Goal: Book appointment/travel/reservation

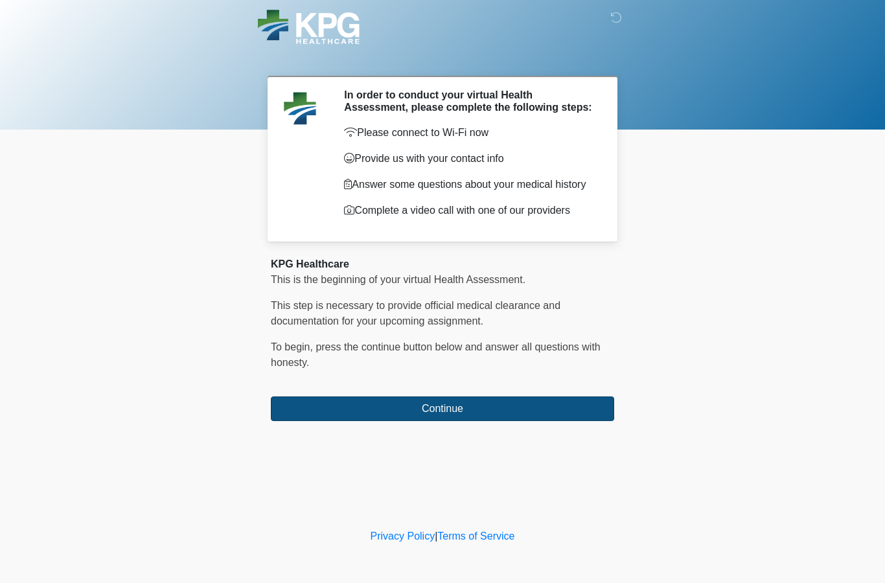
click at [435, 420] on button "Continue" at bounding box center [442, 408] width 343 height 25
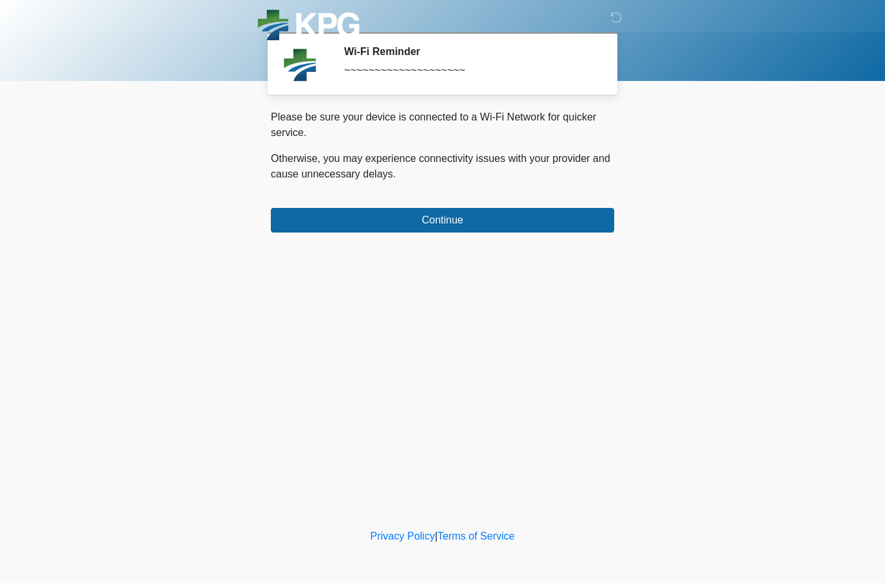
click at [440, 207] on div "Please be sure your device is connected to a Wi-Fi Network for quicker service.…" at bounding box center [442, 170] width 343 height 123
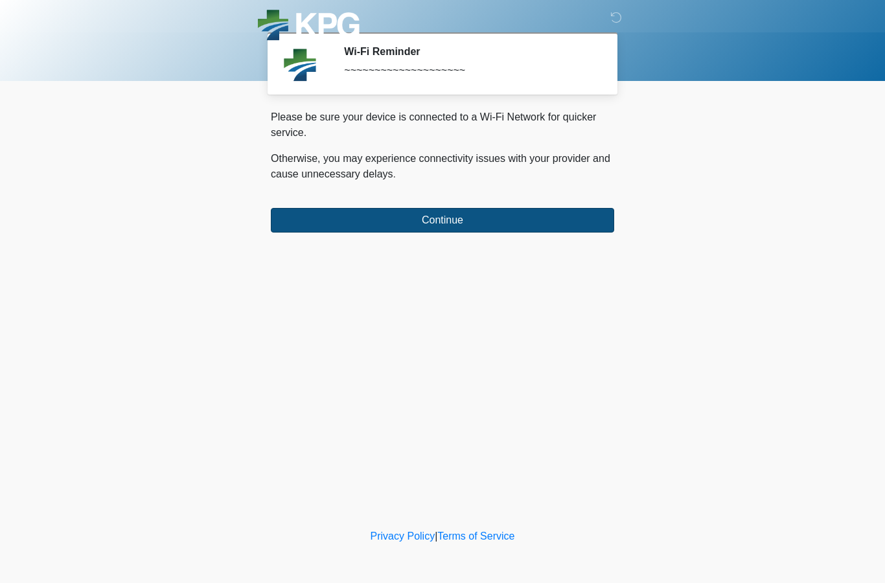
click at [438, 230] on button "Continue" at bounding box center [442, 220] width 343 height 25
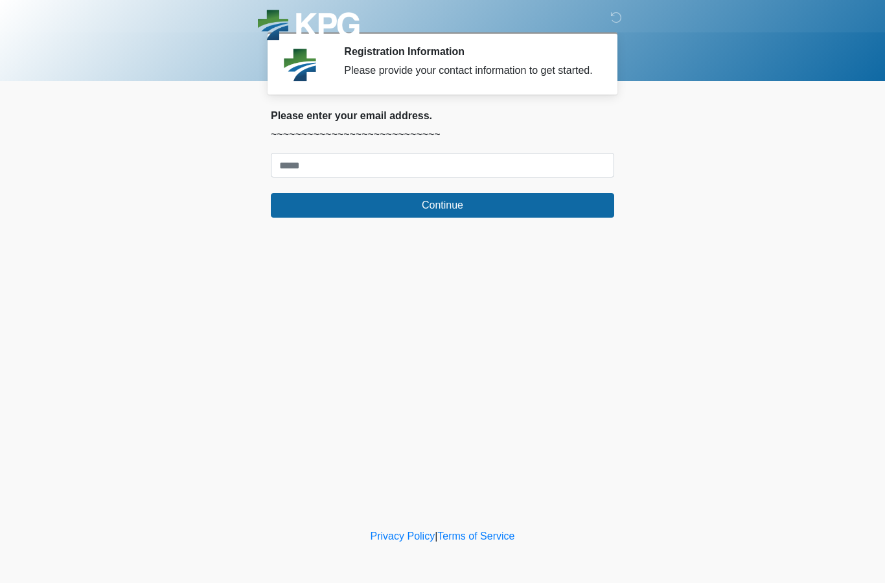
click at [446, 190] on form "Continue" at bounding box center [442, 185] width 343 height 65
click at [447, 177] on input "Where should we email your response?" at bounding box center [442, 165] width 343 height 25
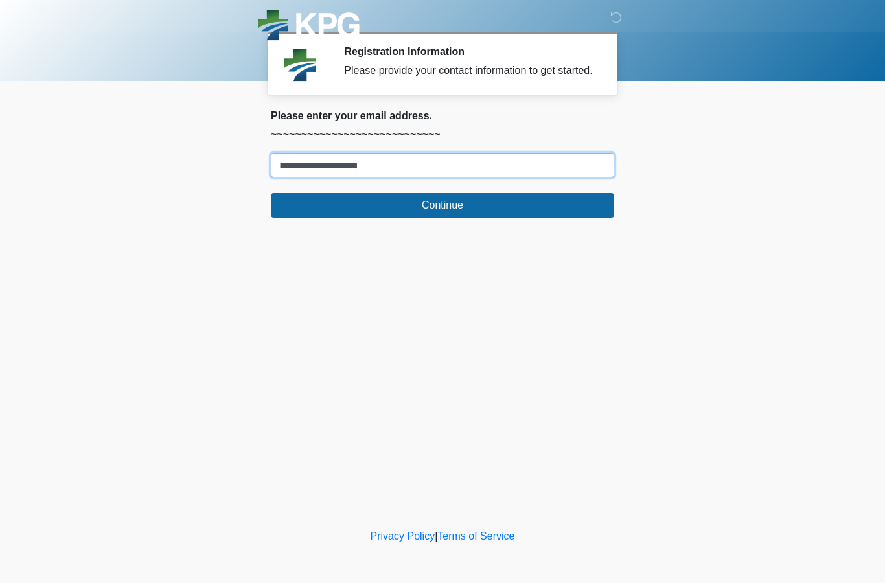
type input "**********"
click at [442, 218] on button "Continue" at bounding box center [442, 205] width 343 height 25
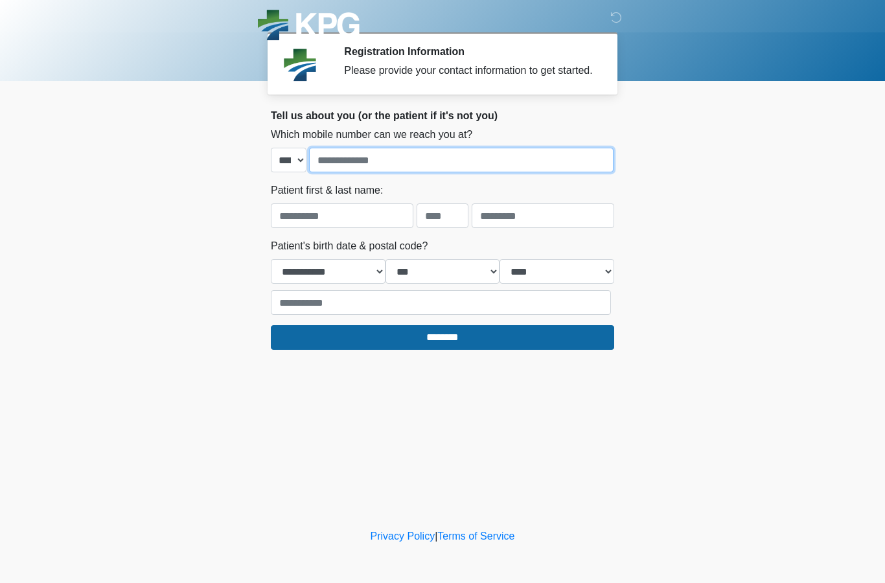
click at [460, 172] on input "tel" at bounding box center [461, 160] width 304 height 25
type input "**********"
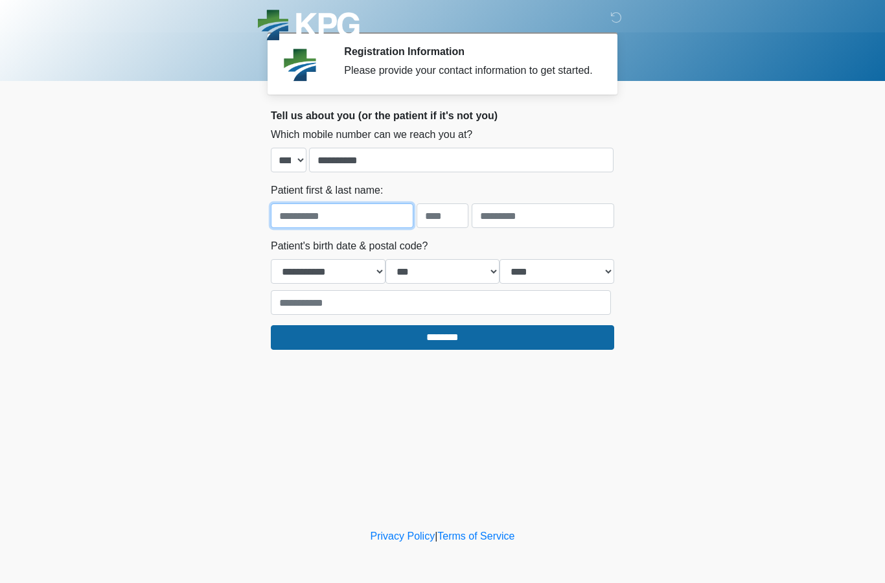
click at [354, 228] on input "text" at bounding box center [342, 215] width 142 height 25
type input "*******"
type input "*"
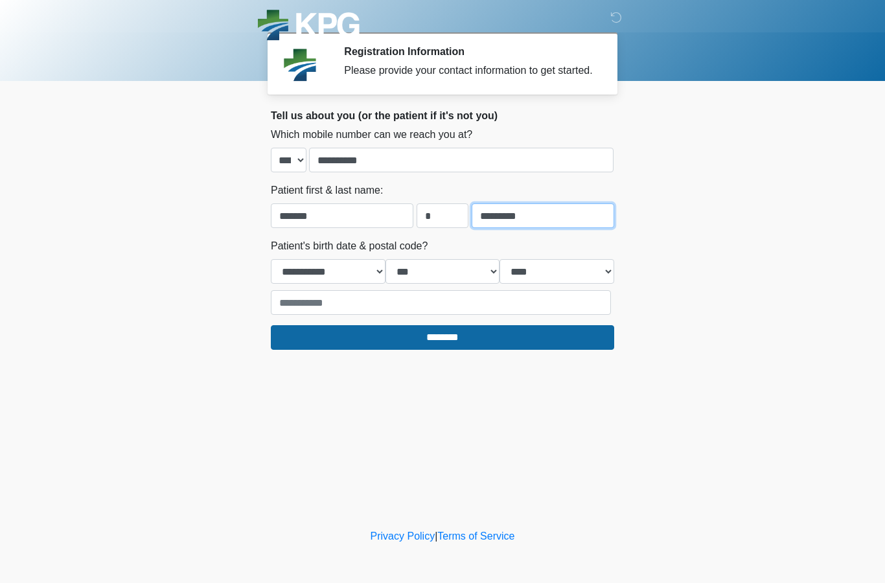
type input "*********"
select select "*"
select select "**"
select select "****"
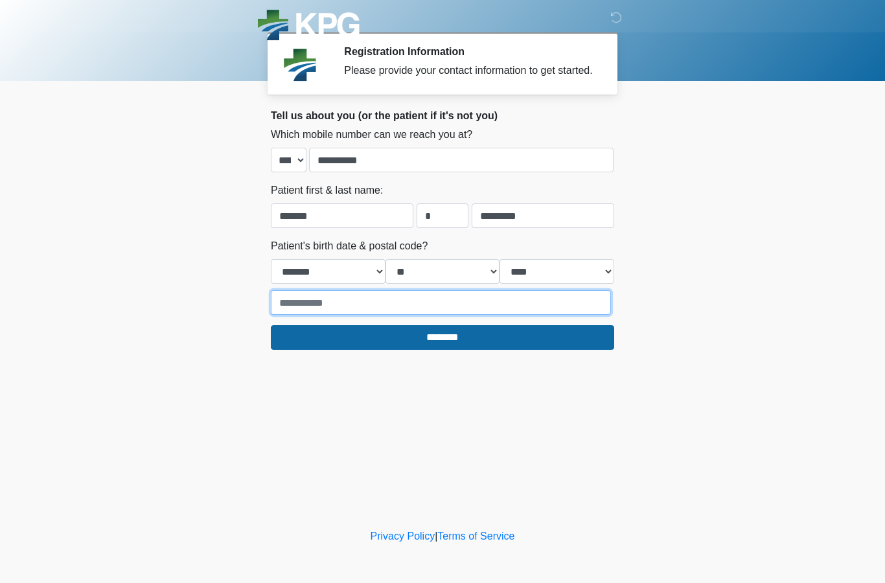
click at [444, 315] on input "text" at bounding box center [441, 302] width 340 height 25
type input "*****"
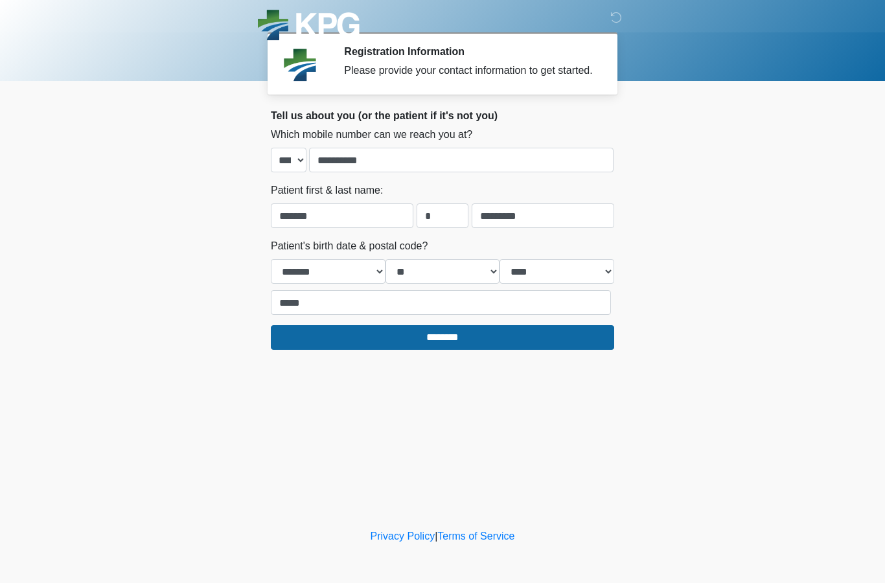
click at [429, 362] on div "‎ ‎ ‎ Registration Information Please provide your contact information to get s…" at bounding box center [442, 263] width 389 height 500
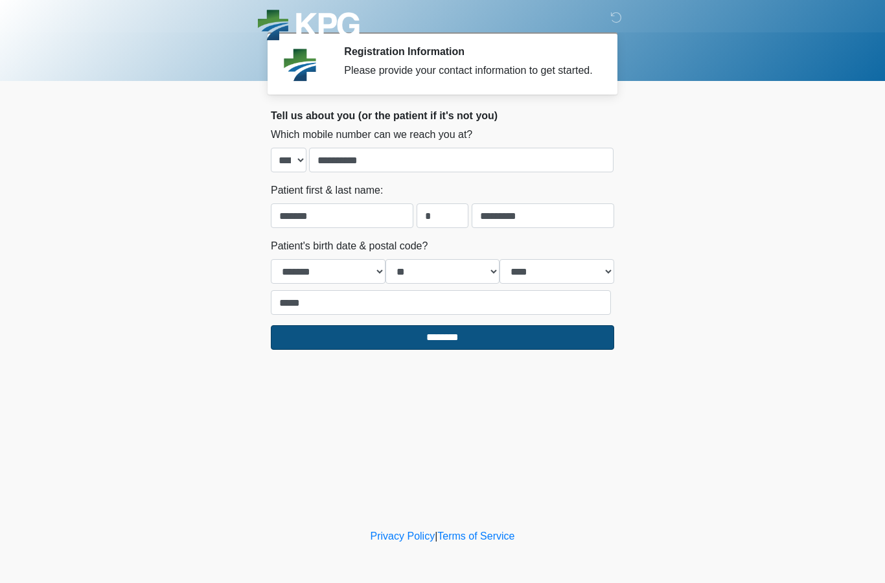
click at [429, 350] on input "********" at bounding box center [442, 337] width 343 height 25
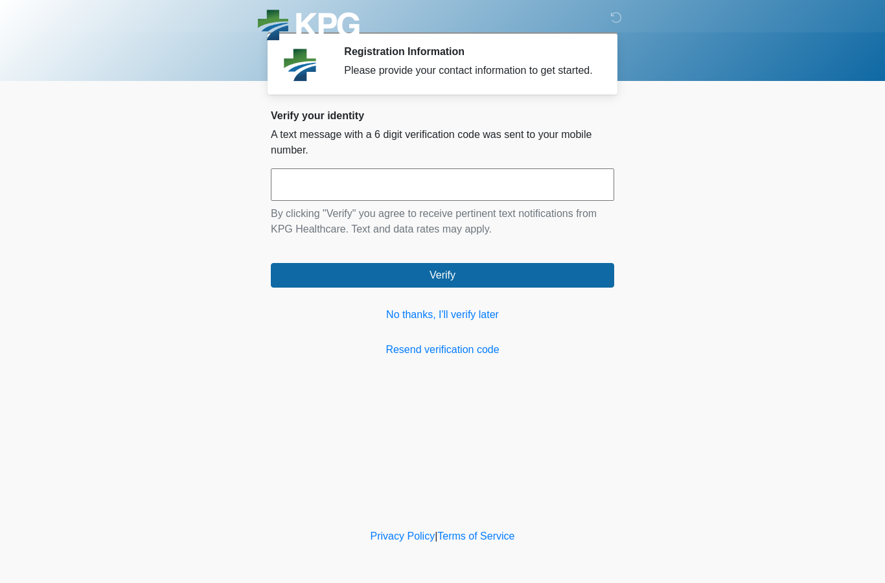
click at [450, 197] on input "text" at bounding box center [442, 184] width 343 height 32
type input "******"
click at [438, 300] on div "Verify your identity A text message with a 6 digit verification code was sent t…" at bounding box center [442, 233] width 343 height 248
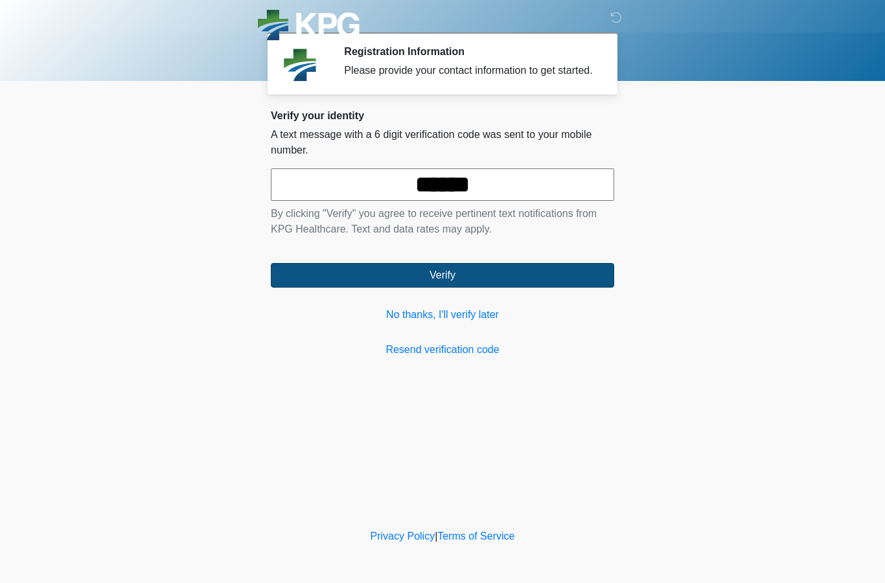
click at [439, 286] on button "Verify" at bounding box center [442, 275] width 343 height 25
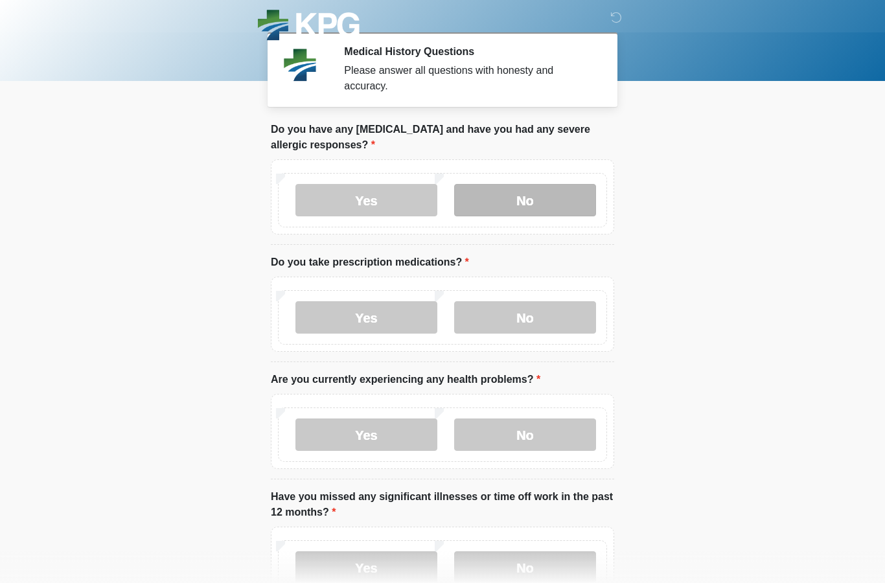
click at [468, 192] on label "No" at bounding box center [525, 200] width 142 height 32
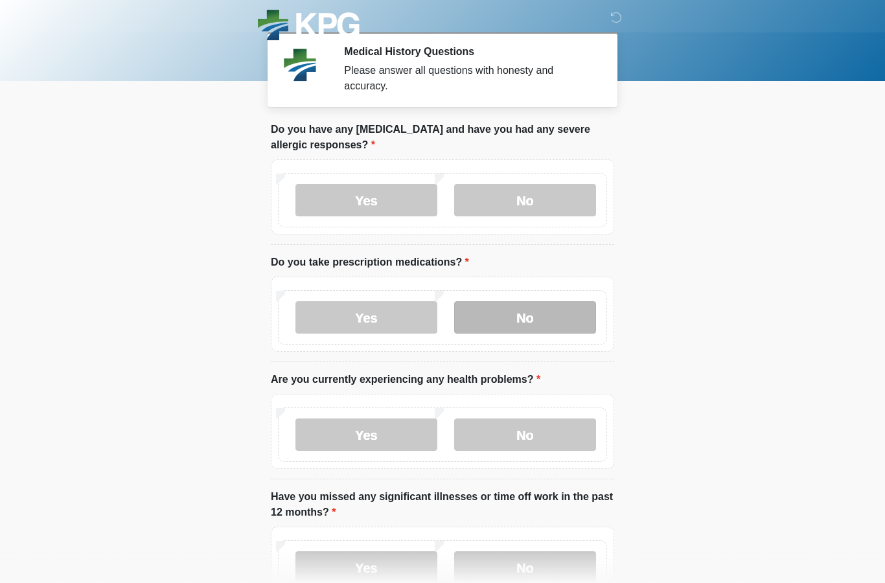
click at [514, 329] on label "No" at bounding box center [525, 317] width 142 height 32
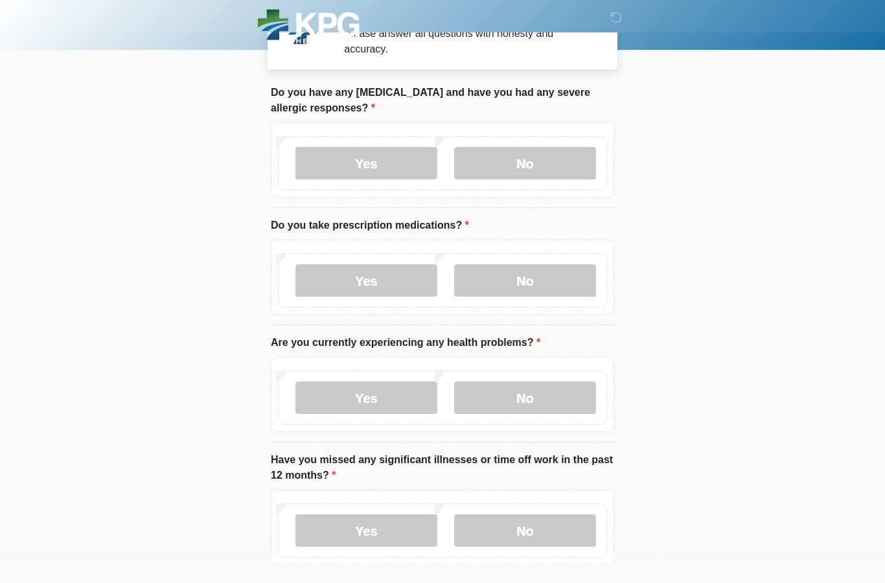
scroll to position [37, 0]
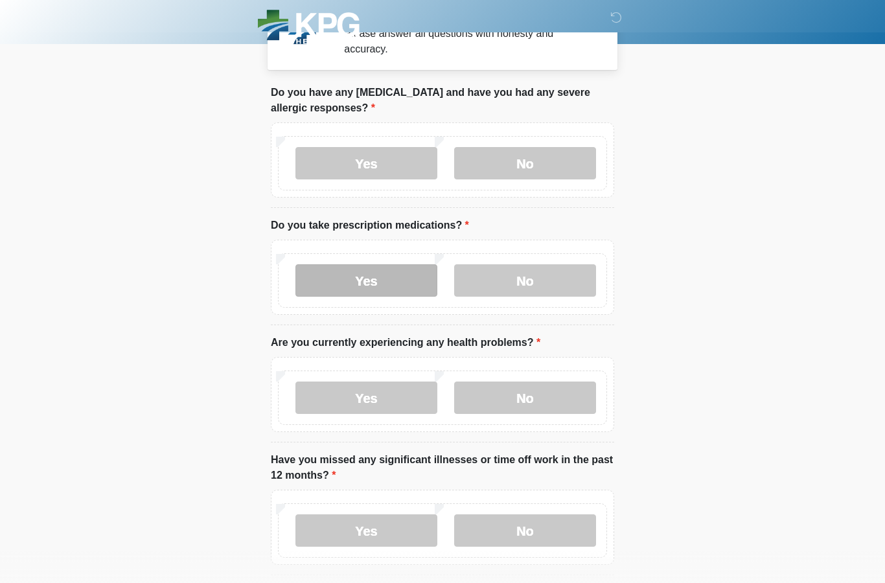
click at [392, 277] on label "Yes" at bounding box center [366, 280] width 142 height 32
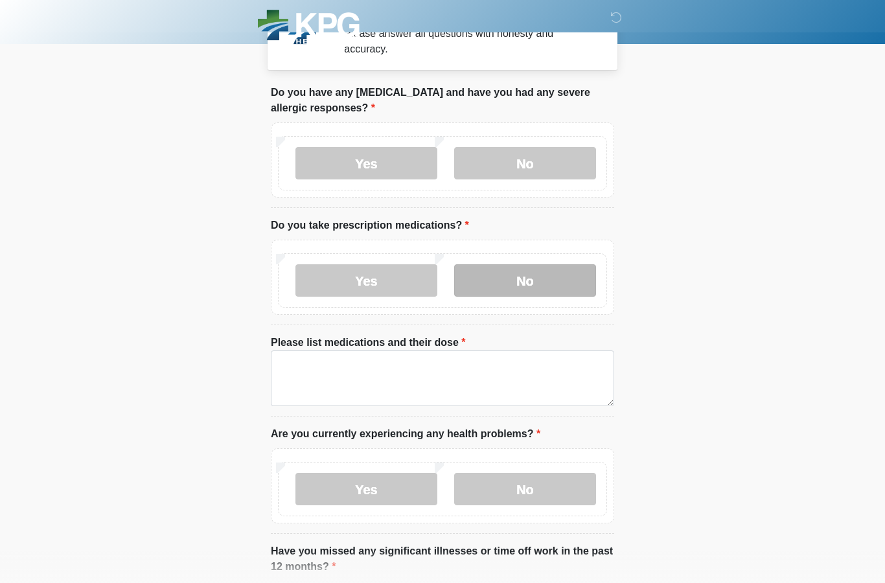
click at [505, 275] on label "No" at bounding box center [525, 280] width 142 height 32
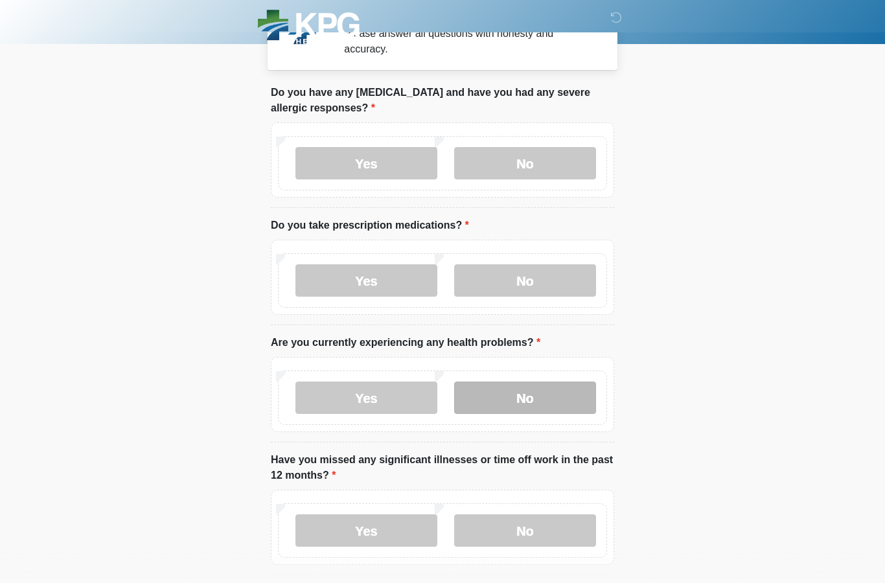
click at [500, 412] on label "No" at bounding box center [525, 397] width 142 height 32
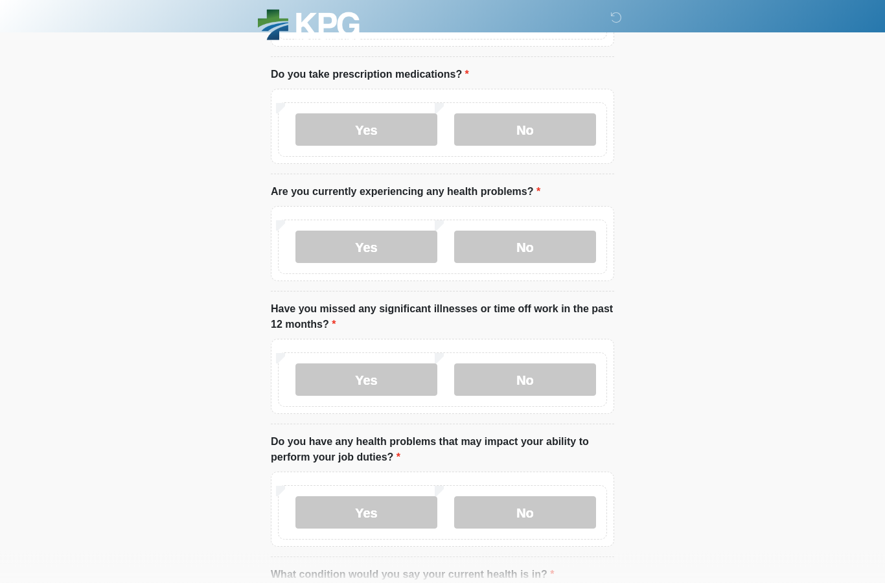
scroll to position [188, 0]
click at [502, 391] on label "No" at bounding box center [525, 379] width 142 height 32
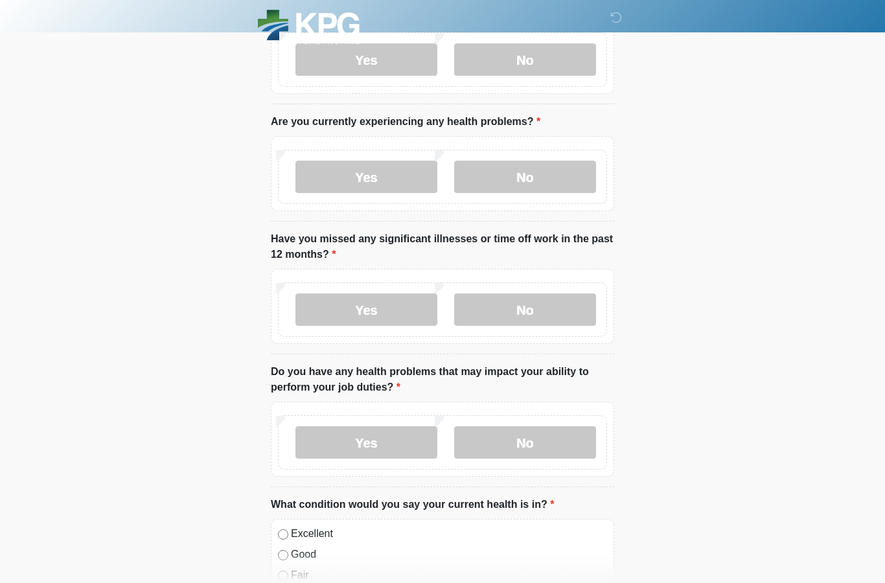
scroll to position [260, 0]
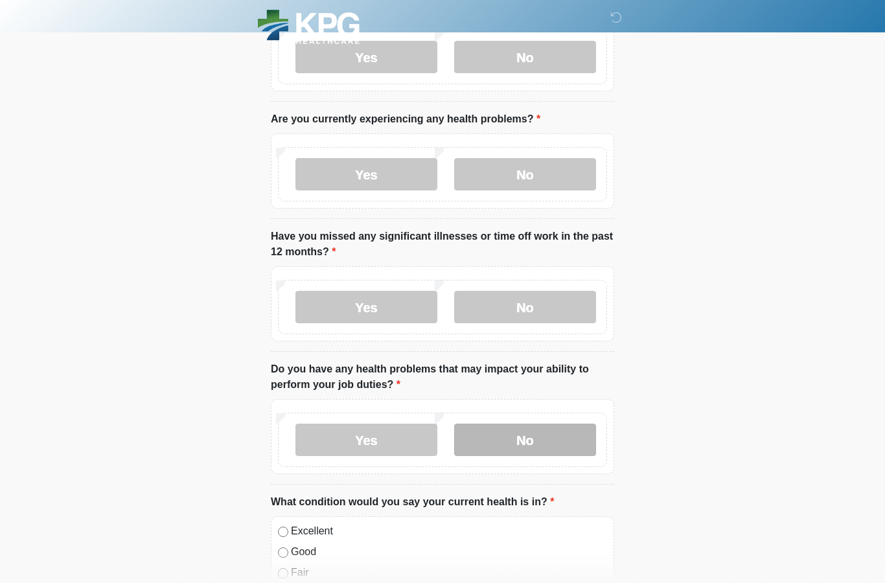
click at [515, 430] on label "No" at bounding box center [525, 440] width 142 height 32
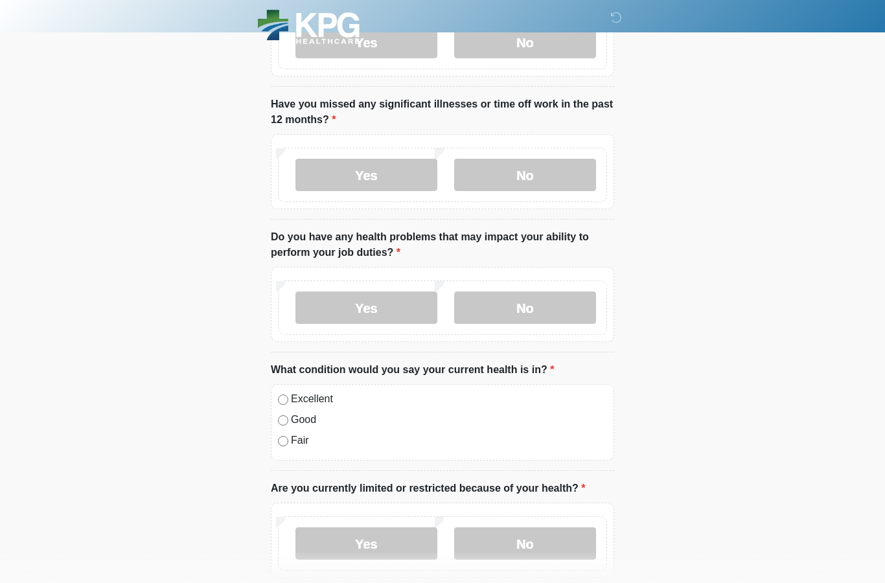
scroll to position [399, 0]
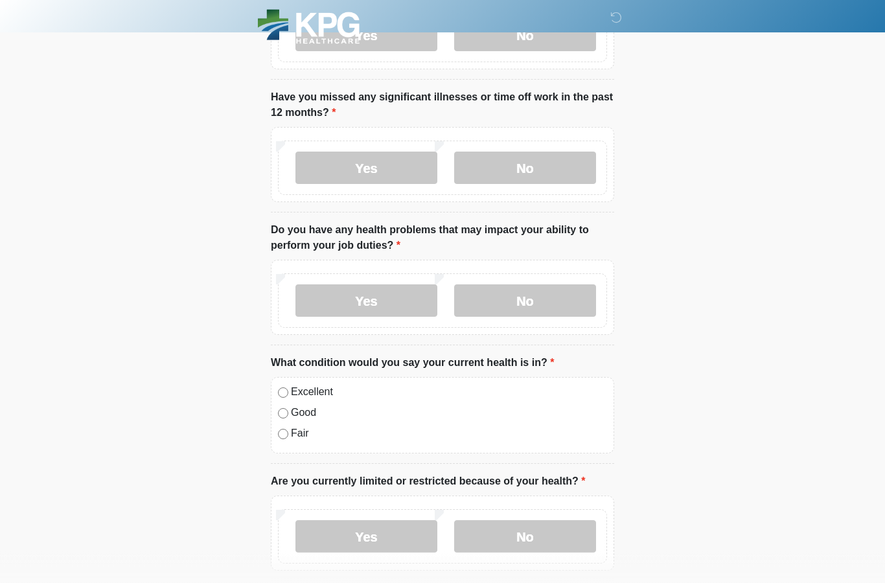
click at [282, 400] on div "Excellent Good Fair" at bounding box center [442, 416] width 343 height 76
click at [288, 400] on div "Excellent Good Fair" at bounding box center [442, 416] width 343 height 76
drag, startPoint x: 555, startPoint y: 537, endPoint x: 536, endPoint y: 537, distance: 18.8
click at [555, 537] on label "No" at bounding box center [525, 537] width 142 height 32
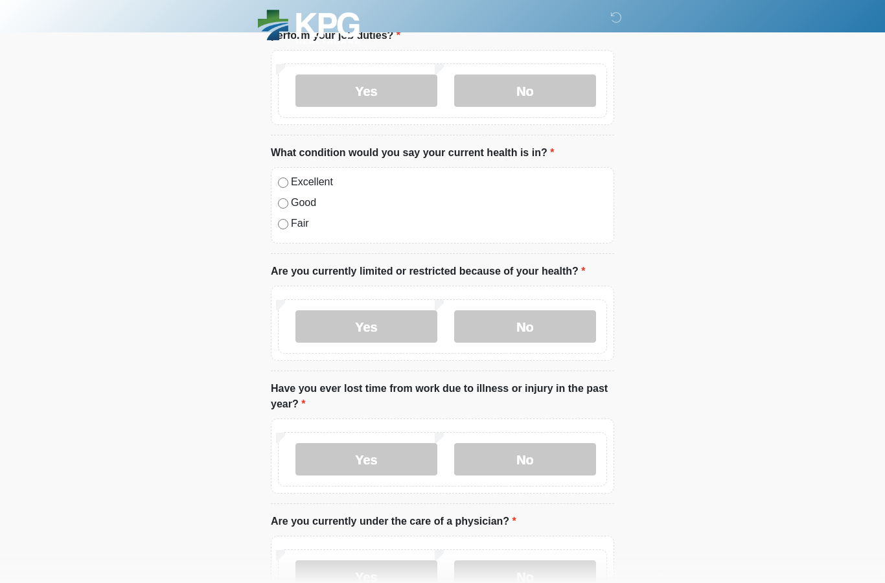
scroll to position [701, 0]
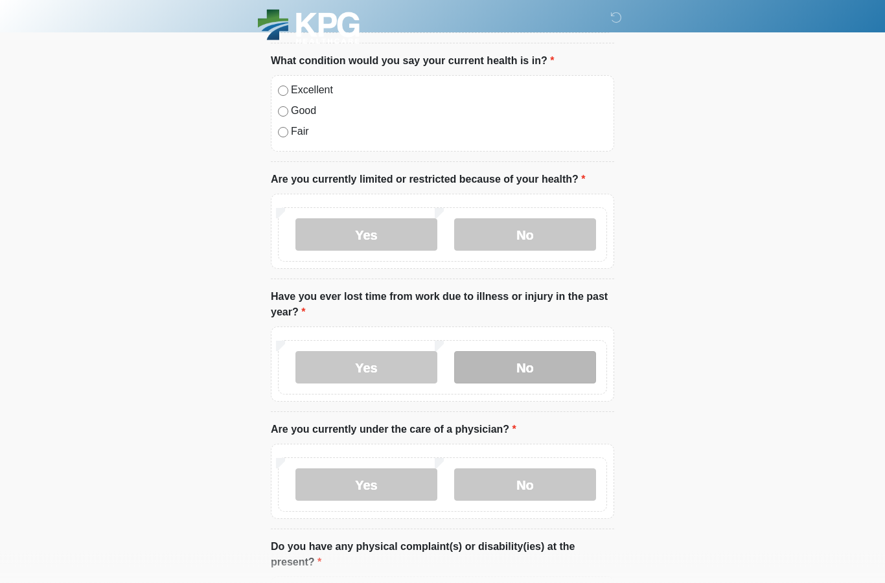
click at [515, 378] on label "No" at bounding box center [525, 368] width 142 height 32
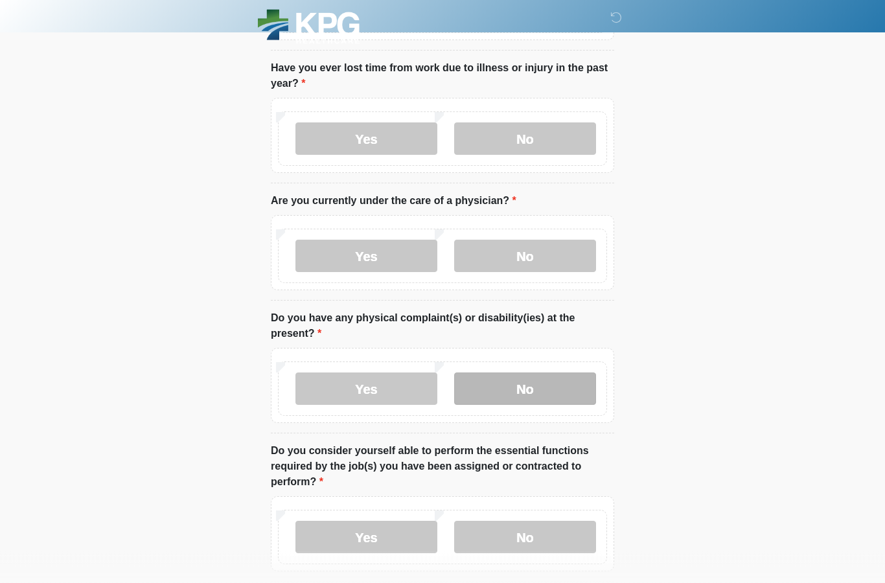
scroll to position [930, 0]
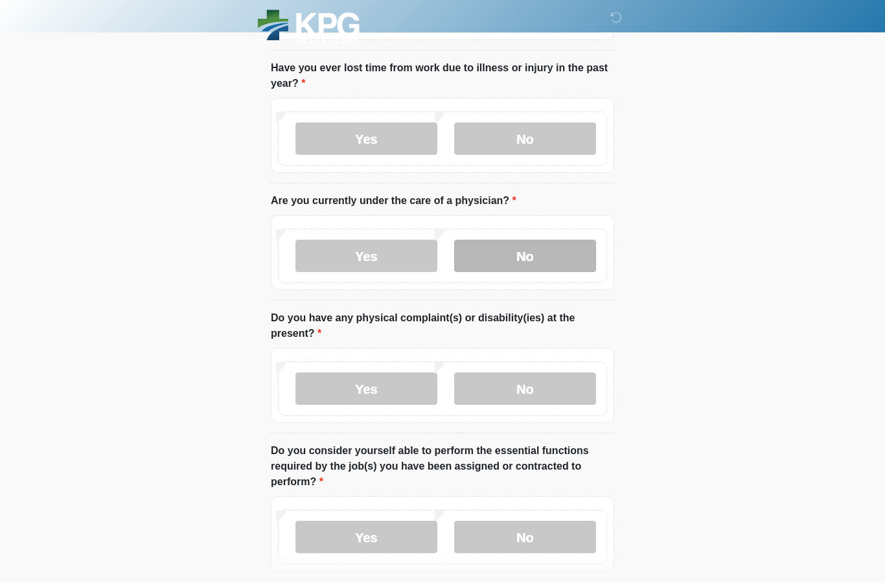
click at [535, 259] on label "No" at bounding box center [525, 256] width 142 height 32
click at [529, 404] on div "Yes No" at bounding box center [442, 388] width 329 height 54
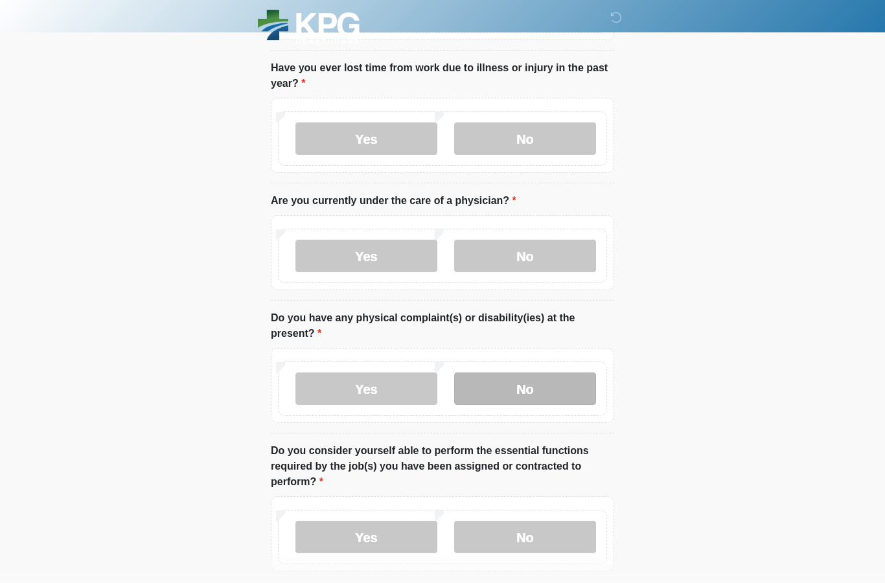
click at [526, 401] on label "No" at bounding box center [525, 388] width 142 height 32
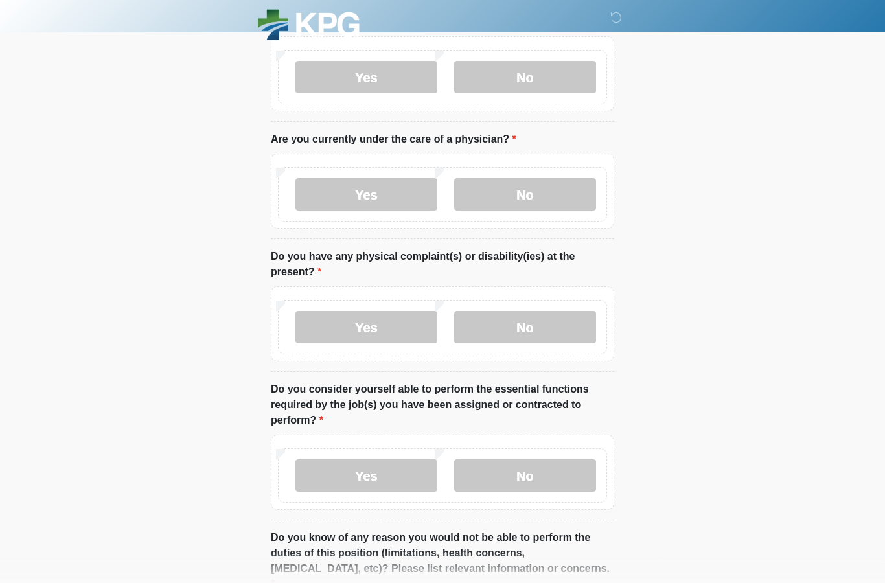
scroll to position [1028, 0]
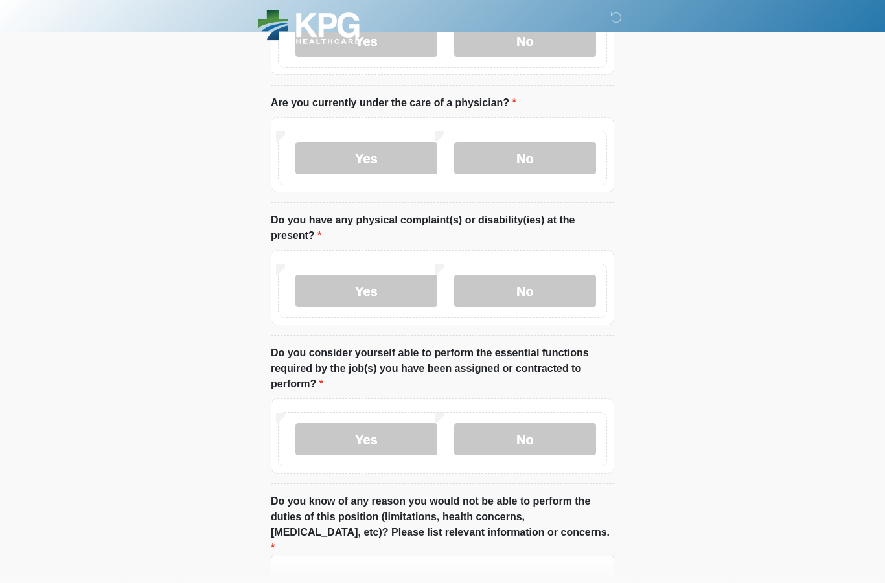
click at [533, 448] on label "No" at bounding box center [525, 439] width 142 height 32
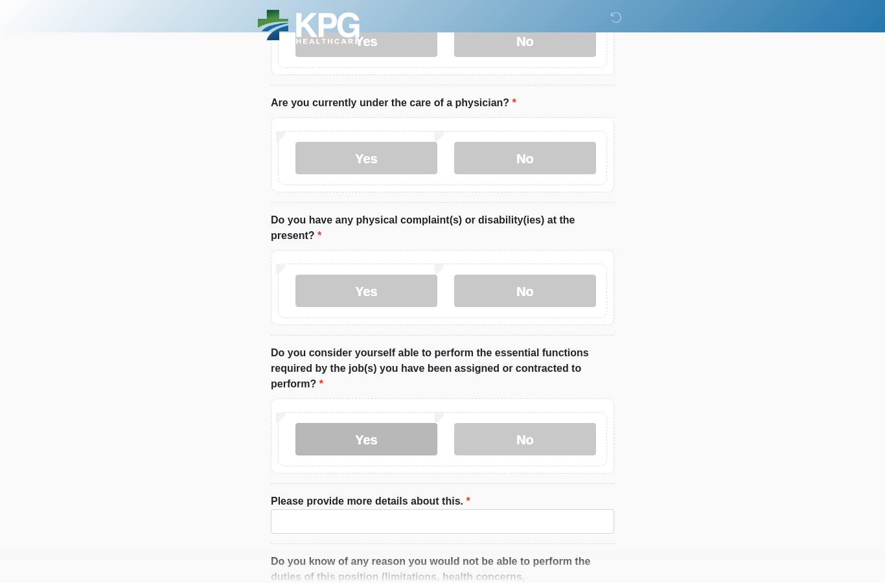
click at [398, 445] on label "Yes" at bounding box center [366, 439] width 142 height 32
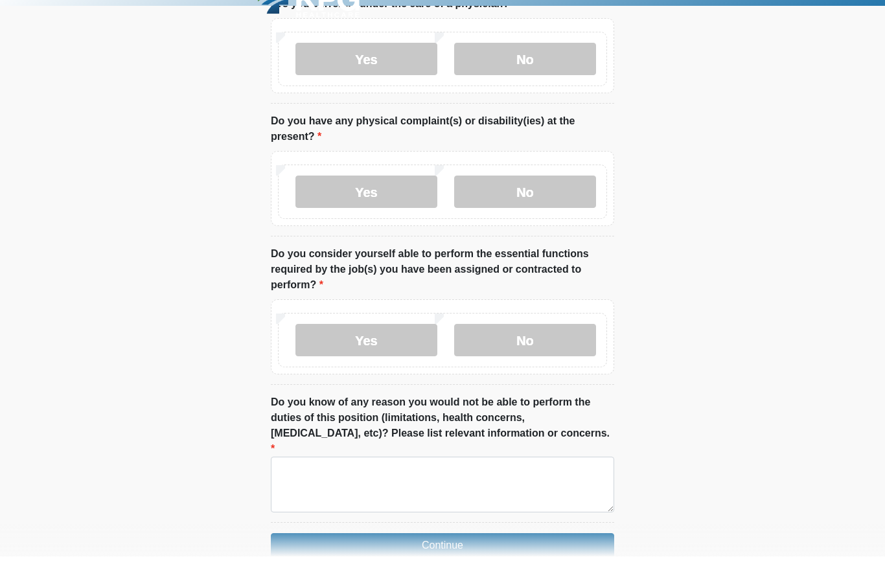
scroll to position [1100, 0]
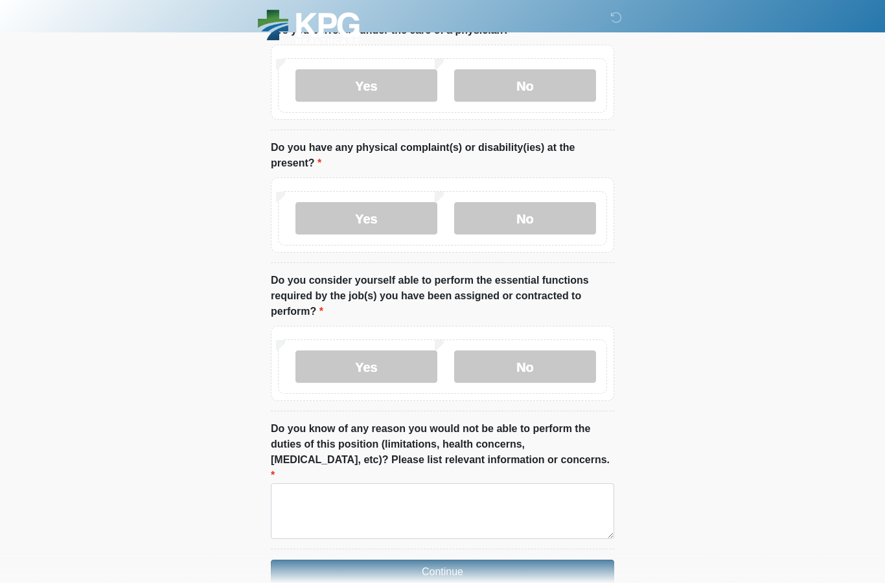
drag, startPoint x: 368, startPoint y: 554, endPoint x: 368, endPoint y: 188, distance: 365.2
click at [368, 559] on button "Continue" at bounding box center [442, 571] width 343 height 25
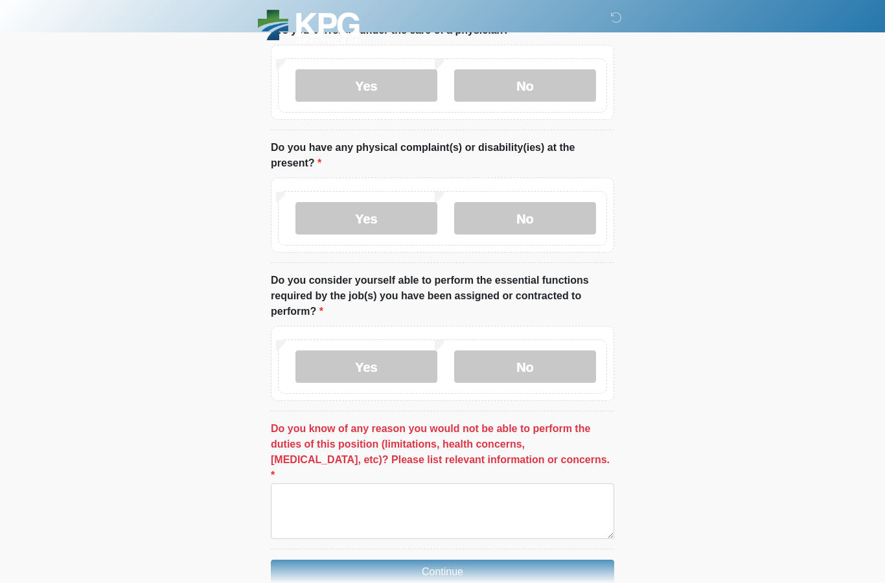
click at [368, 529] on li "Do you know of any reason you would not be able to perform the duties of this p…" at bounding box center [442, 485] width 343 height 128
click at [371, 513] on textarea "Do you know of any reason you would not be able to perform the duties of this p…" at bounding box center [442, 511] width 343 height 56
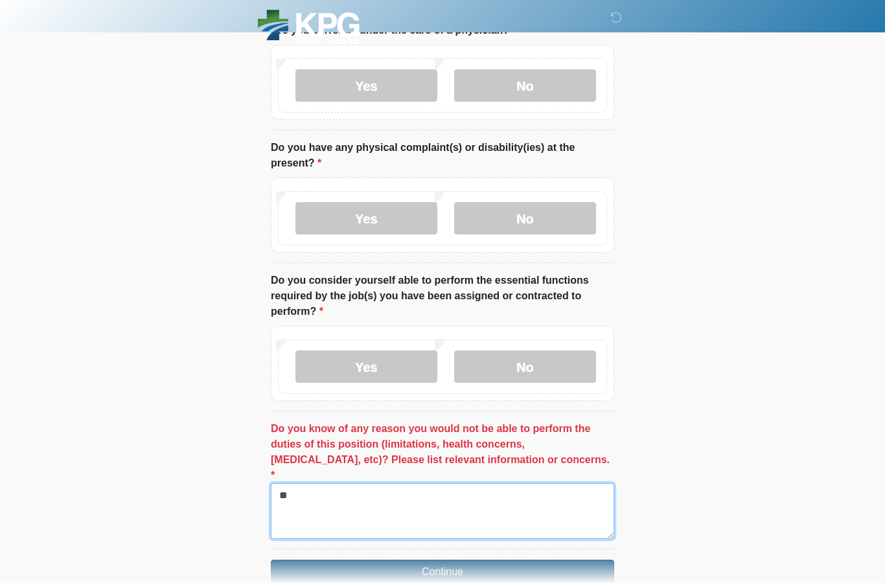
type textarea "**"
click at [367, 559] on button "Continue" at bounding box center [442, 571] width 343 height 25
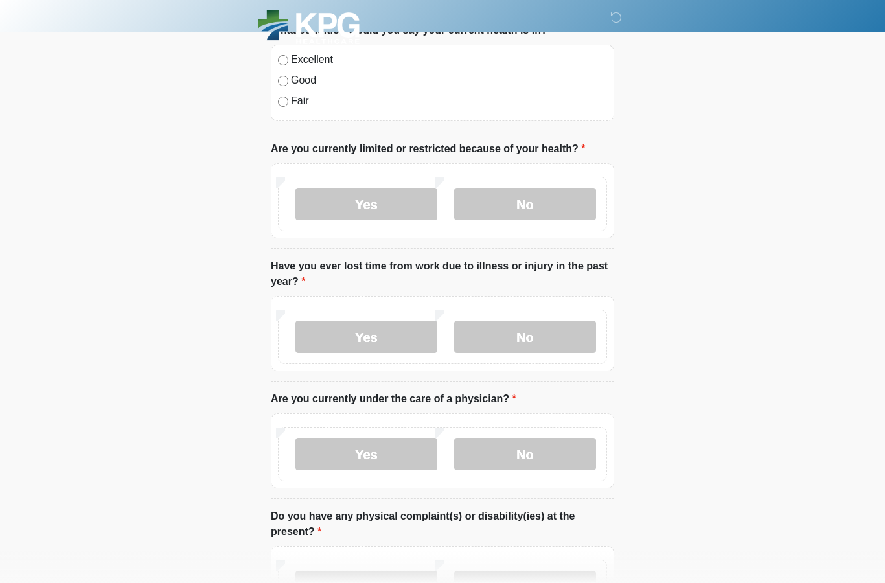
scroll to position [0, 0]
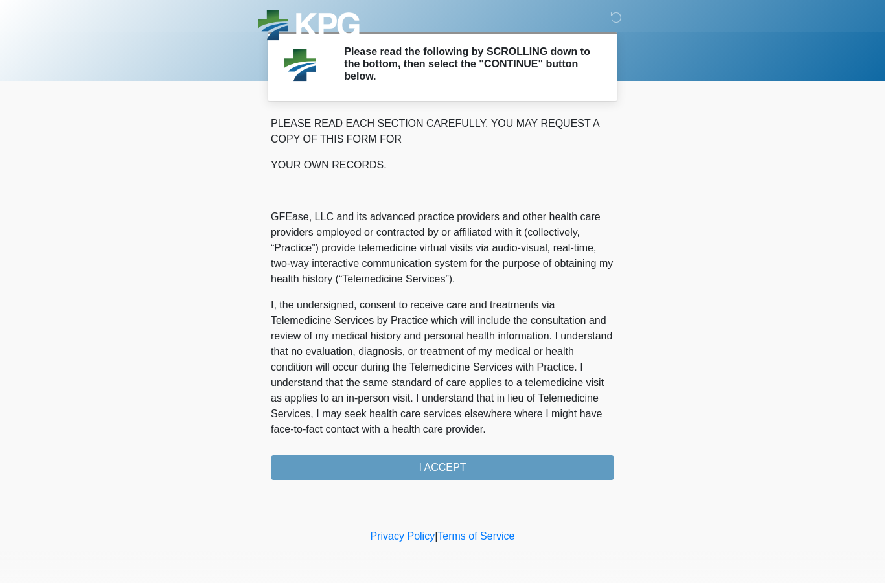
click at [390, 471] on div "PLEASE READ EACH SECTION CAREFULLY. YOU MAY REQUEST A COPY OF THIS FORM FOR YOU…" at bounding box center [442, 298] width 343 height 364
click at [411, 456] on div "PLEASE READ EACH SECTION CAREFULLY. YOU MAY REQUEST A COPY OF THIS FORM FOR YOU…" at bounding box center [442, 298] width 343 height 364
click at [418, 464] on div "PLEASE READ EACH SECTION CAREFULLY. YOU MAY REQUEST A COPY OF THIS FORM FOR YOU…" at bounding box center [442, 298] width 343 height 364
click at [446, 470] on div "PLEASE READ EACH SECTION CAREFULLY. YOU MAY REQUEST A COPY OF THIS FORM FOR YOU…" at bounding box center [442, 298] width 343 height 364
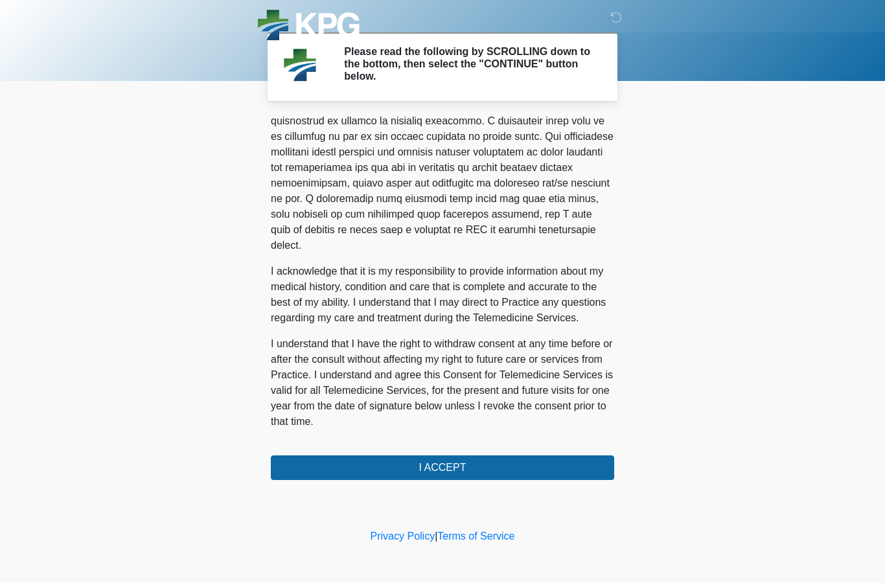
scroll to position [738, 0]
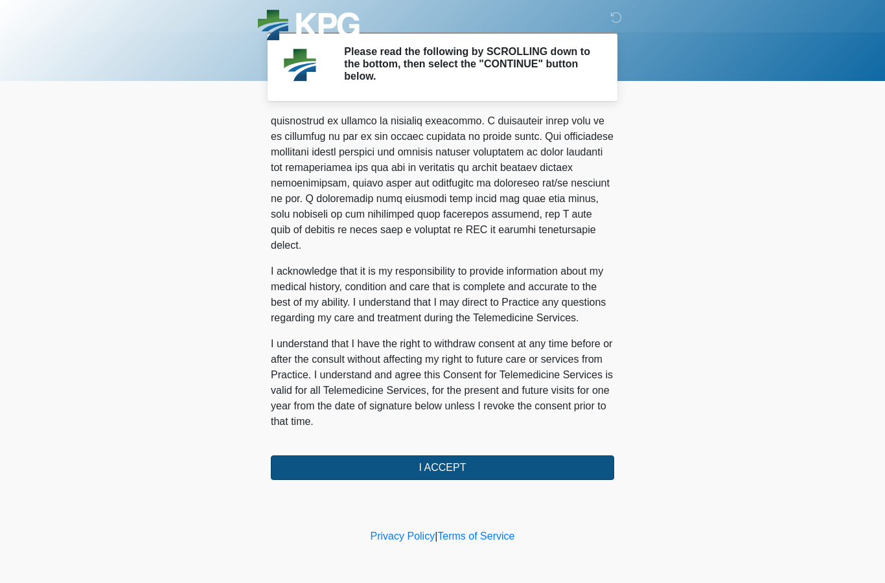
click at [445, 476] on button "I ACCEPT" at bounding box center [442, 467] width 343 height 25
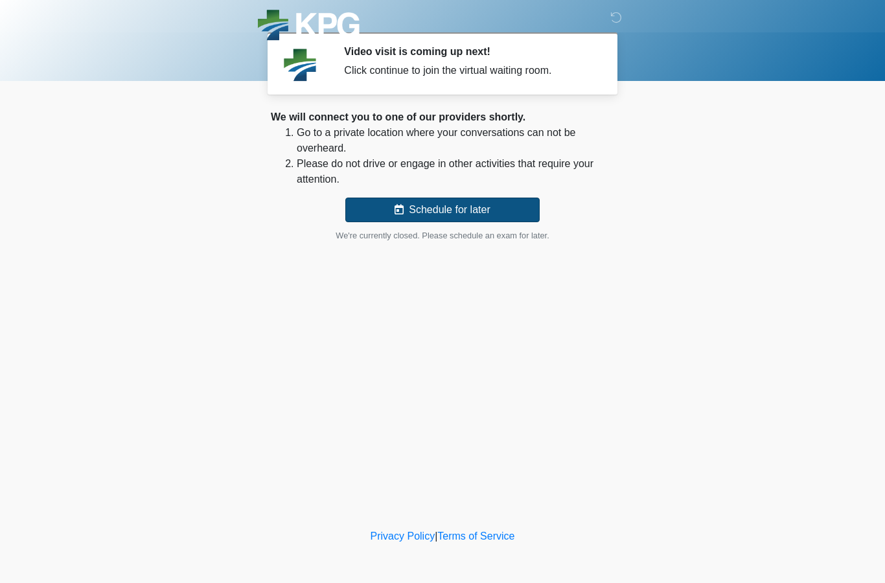
click at [420, 205] on button "Schedule for later" at bounding box center [442, 210] width 194 height 25
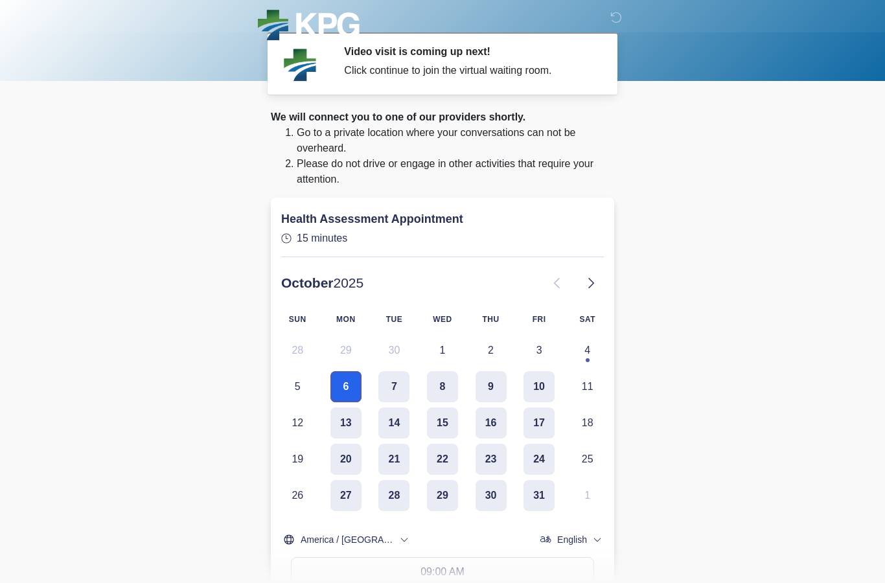
click at [353, 388] on button "6" at bounding box center [345, 386] width 31 height 31
click at [346, 385] on button "6" at bounding box center [345, 386] width 31 height 31
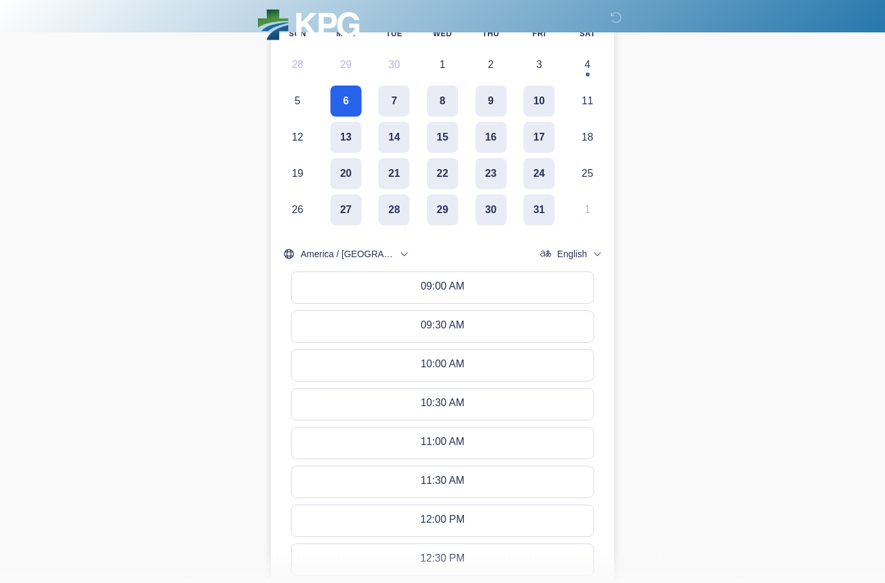
scroll to position [286, 0]
click at [464, 449] on button "11:00 AM - 11:15 AM" at bounding box center [442, 442] width 302 height 31
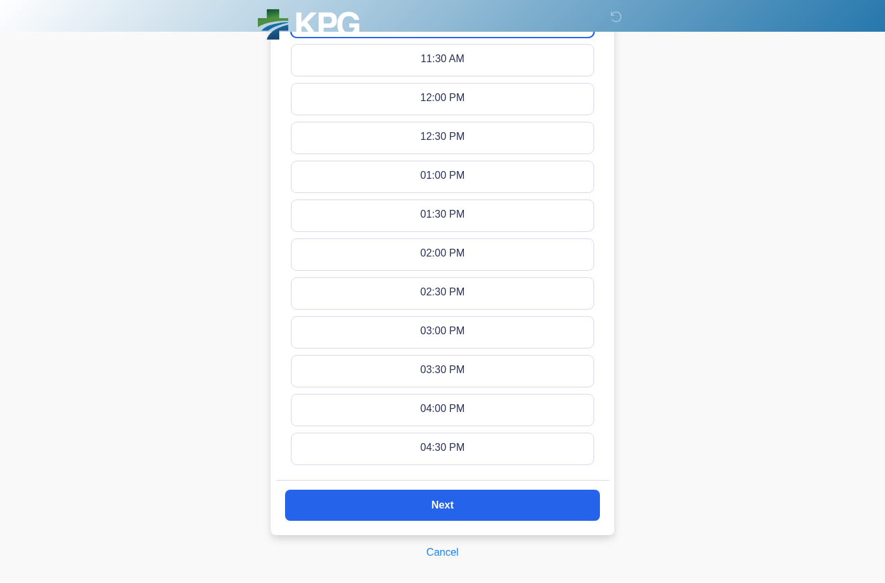
scroll to position [705, 0]
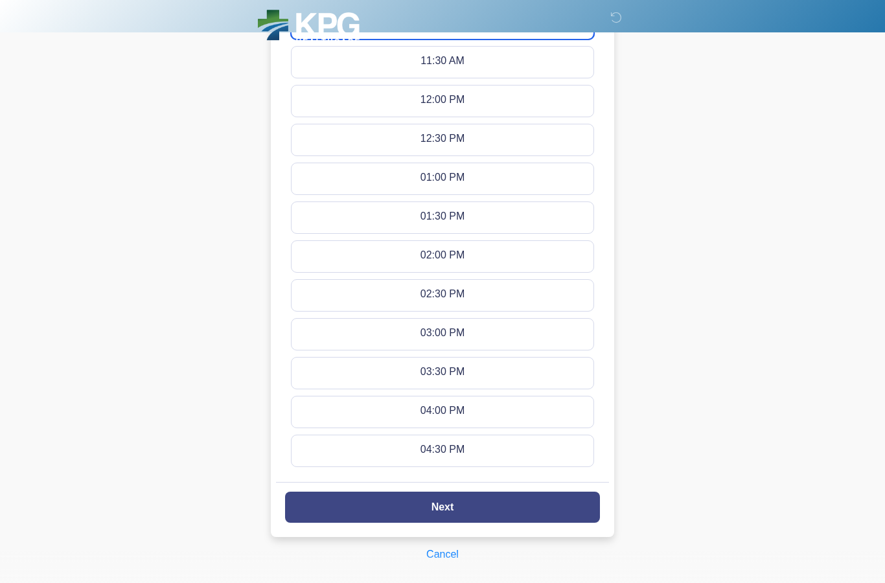
click at [534, 513] on button "Next" at bounding box center [442, 507] width 315 height 31
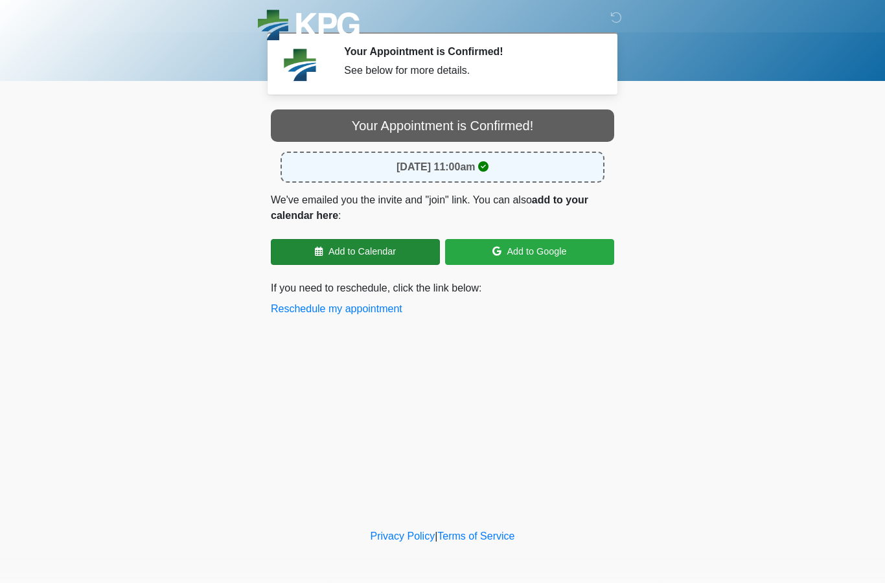
click at [340, 251] on link "Add to Calendar" at bounding box center [355, 252] width 169 height 26
